Goal: Transaction & Acquisition: Download file/media

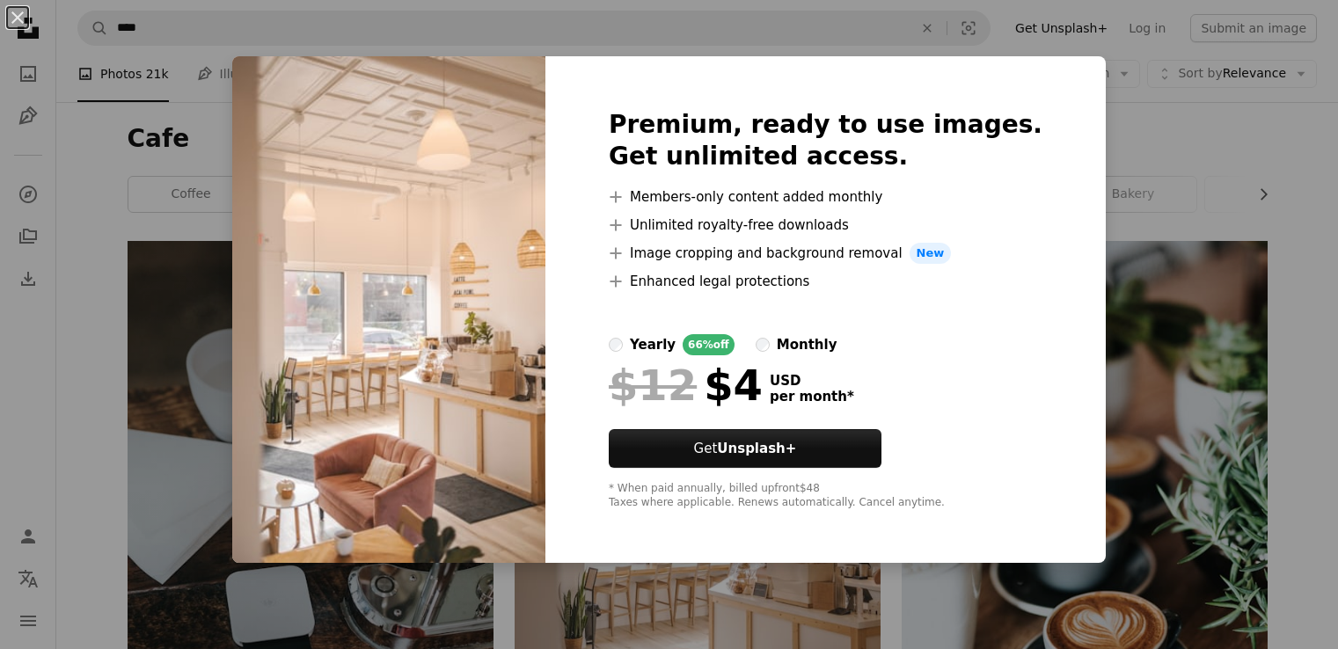
scroll to position [440, 0]
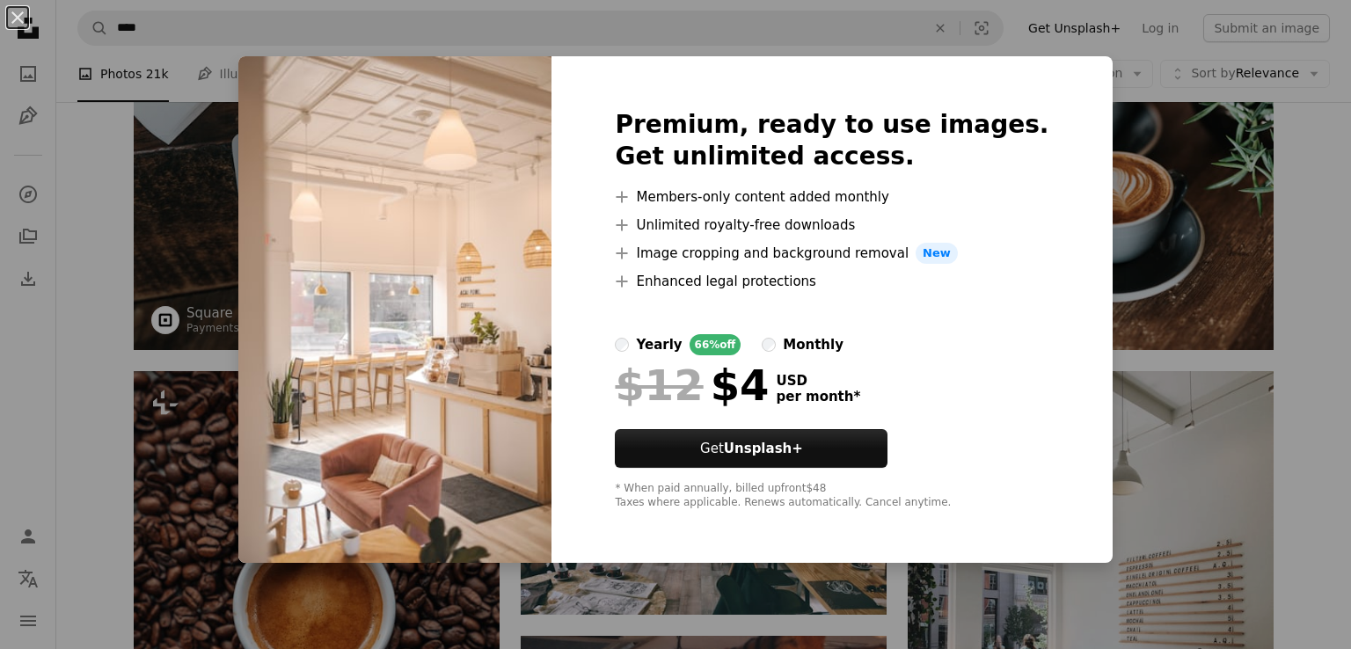
click at [191, 141] on div "An X shape Premium, ready to use images. Get unlimited access. A plus sign Memb…" at bounding box center [675, 324] width 1351 height 649
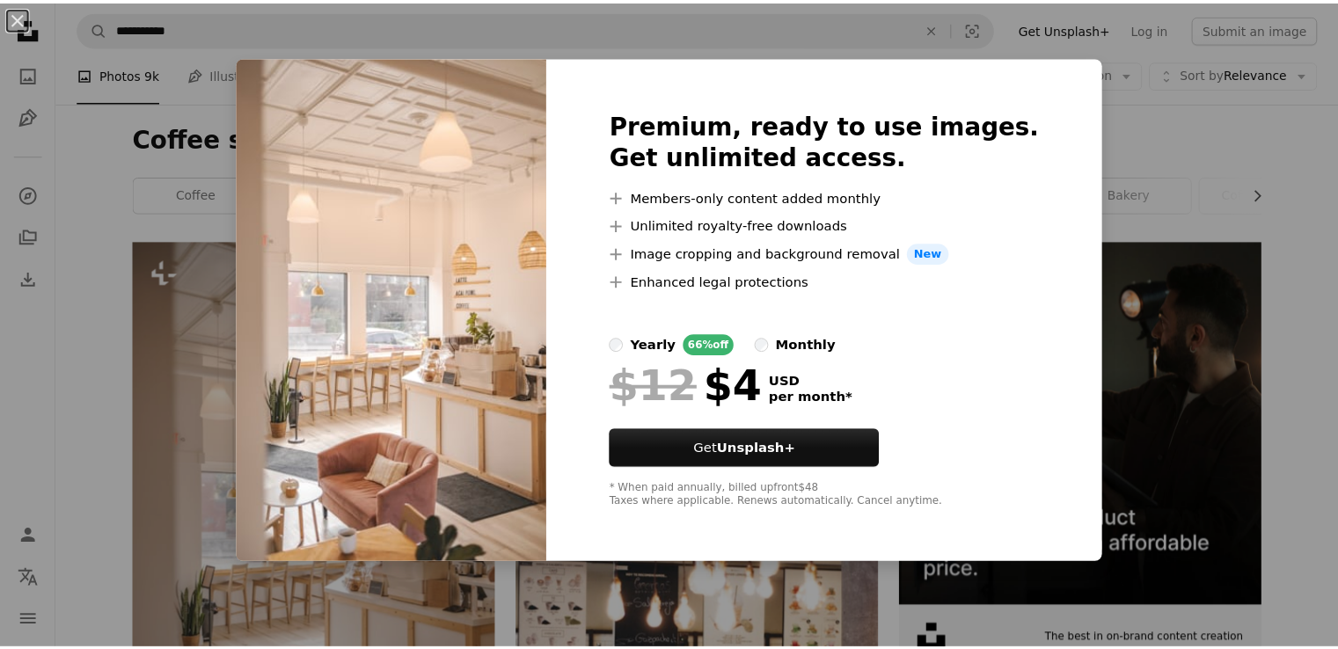
scroll to position [264, 0]
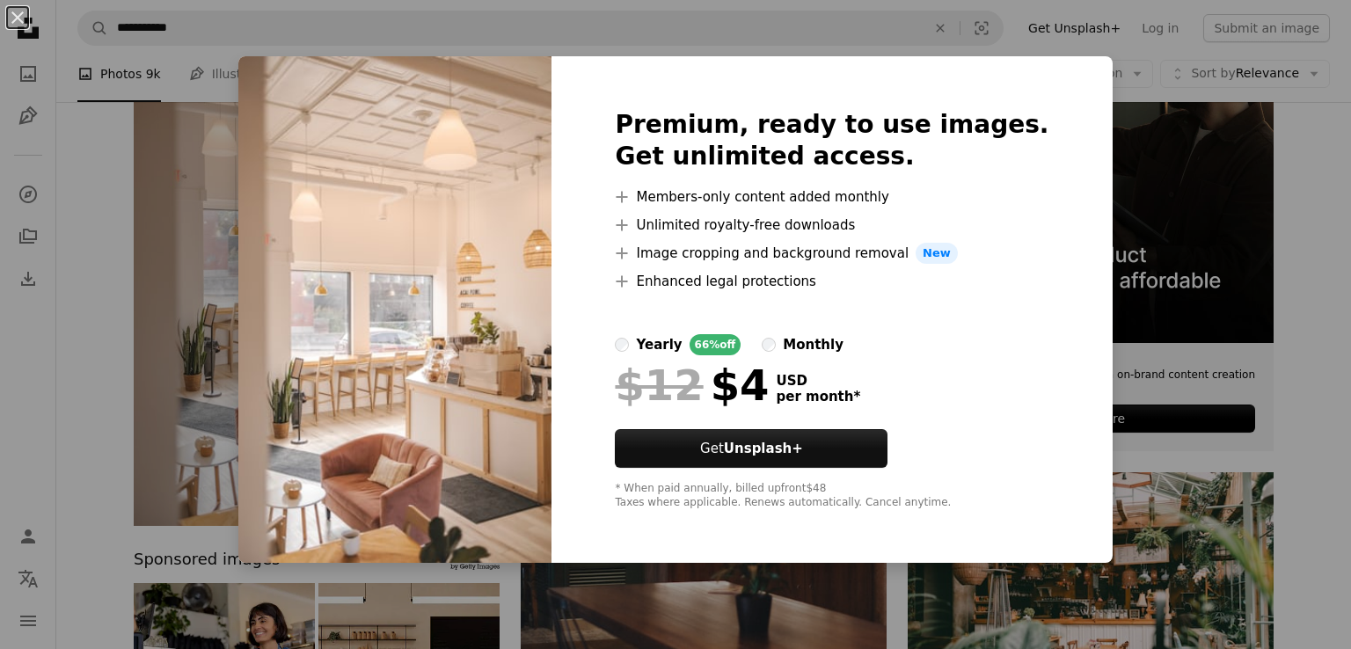
click at [456, 261] on img at bounding box center [394, 309] width 313 height 507
click at [933, 25] on div "An X shape Premium, ready to use images. Get unlimited access. A plus sign Memb…" at bounding box center [675, 324] width 1351 height 649
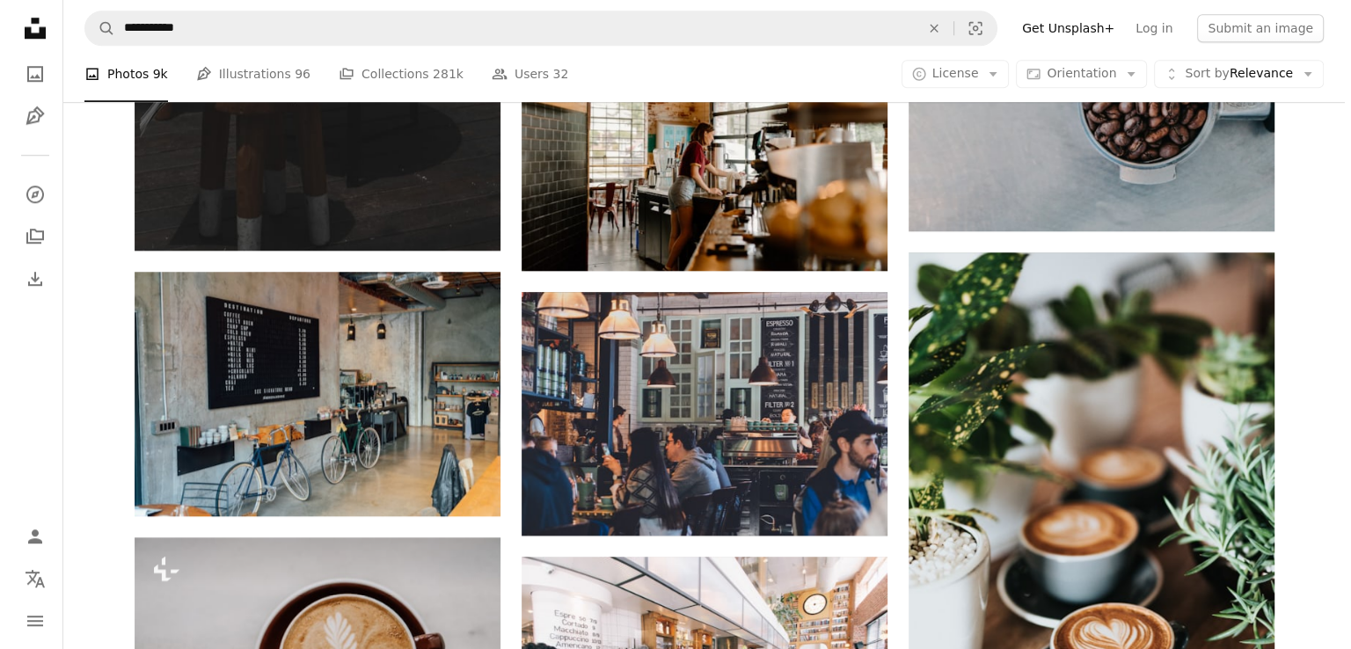
scroll to position [2638, 0]
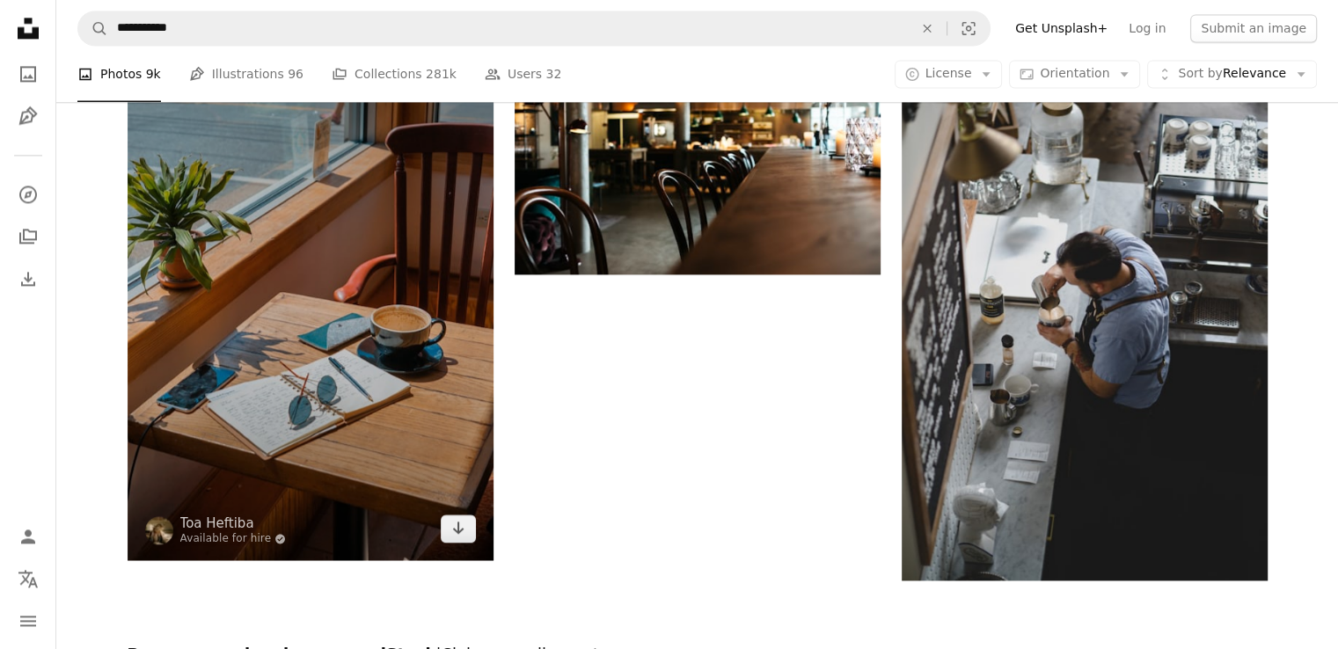
click at [366, 248] on img at bounding box center [311, 285] width 366 height 549
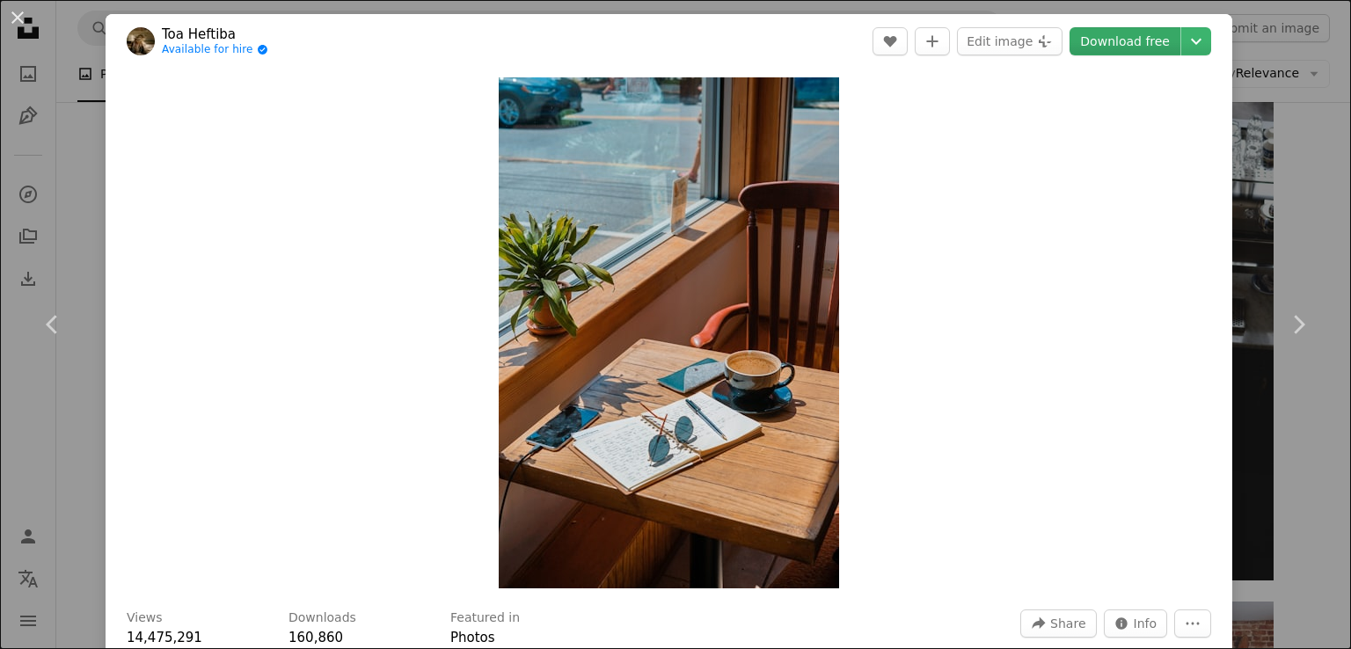
click at [1118, 42] on link "Download free" at bounding box center [1124, 41] width 111 height 28
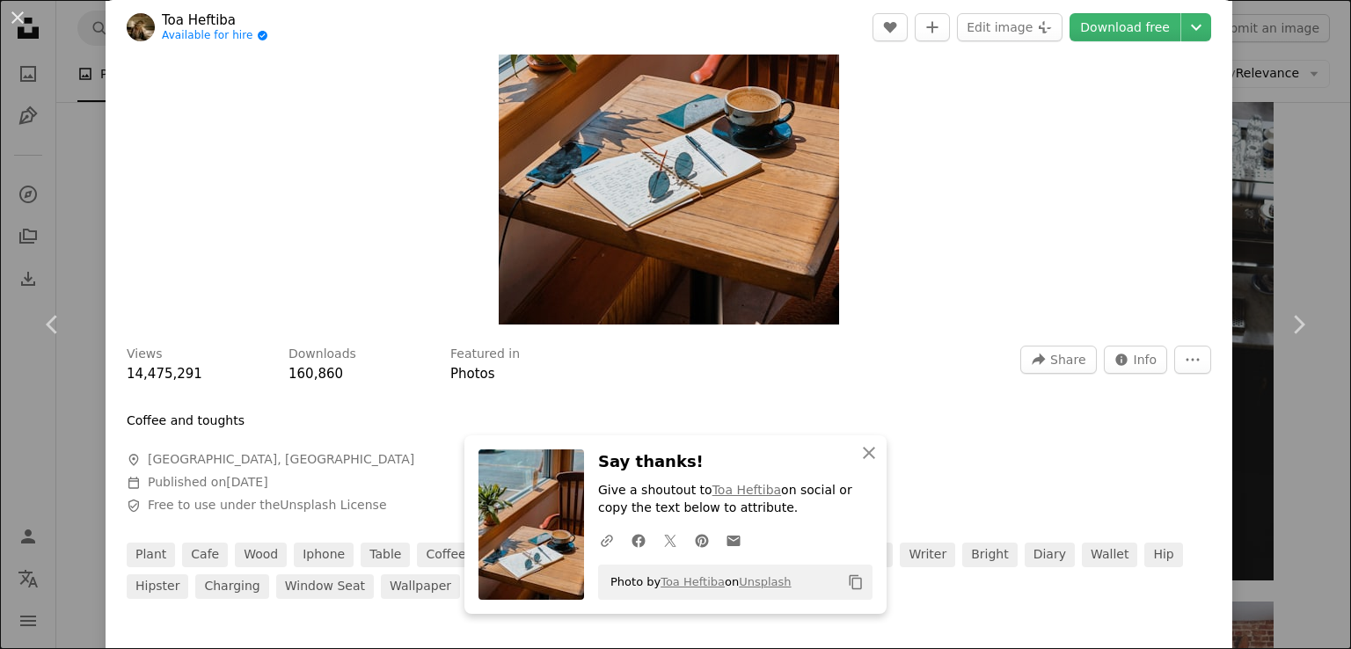
scroll to position [616, 0]
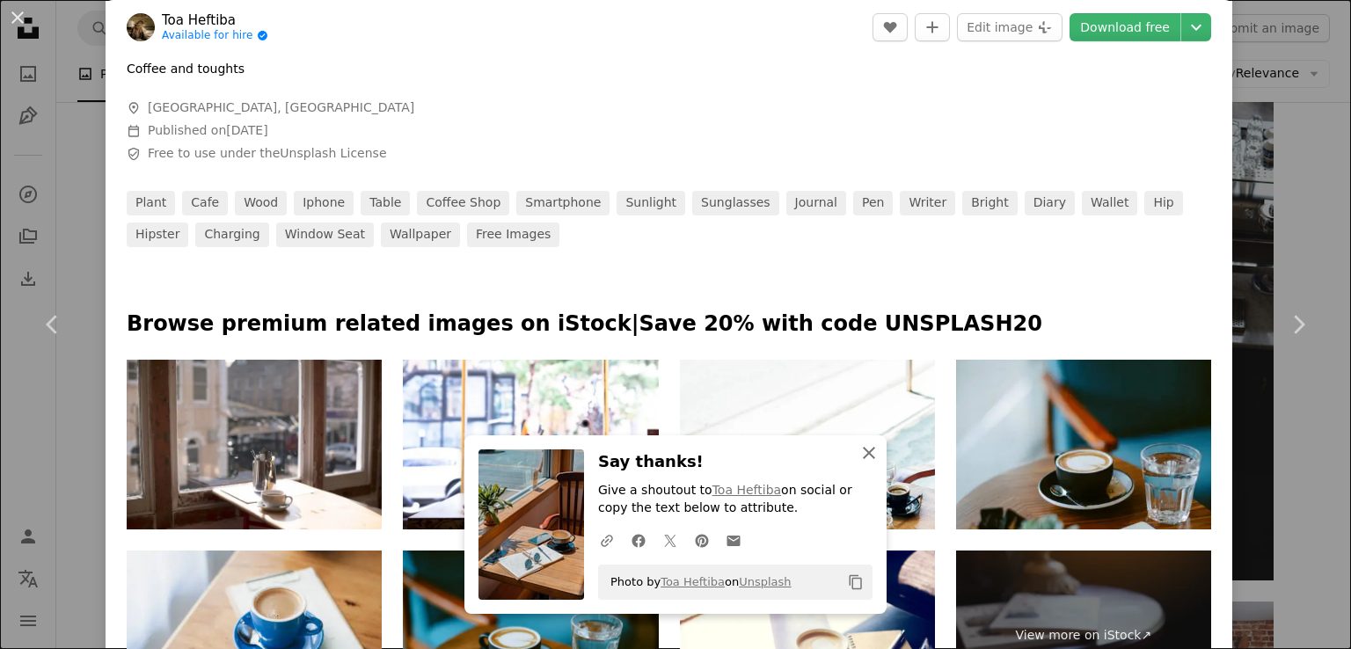
click at [864, 454] on icon "button" at bounding box center [869, 453] width 12 height 12
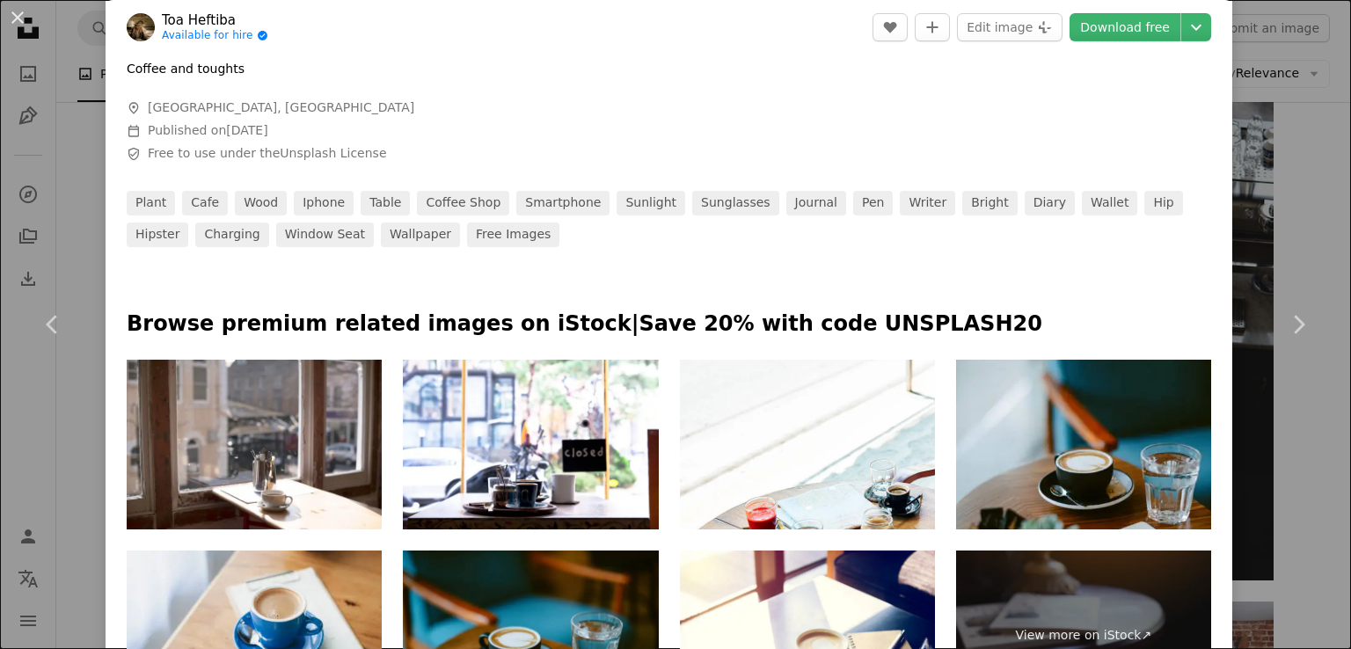
scroll to position [528, 0]
